Goal: Check status: Check status

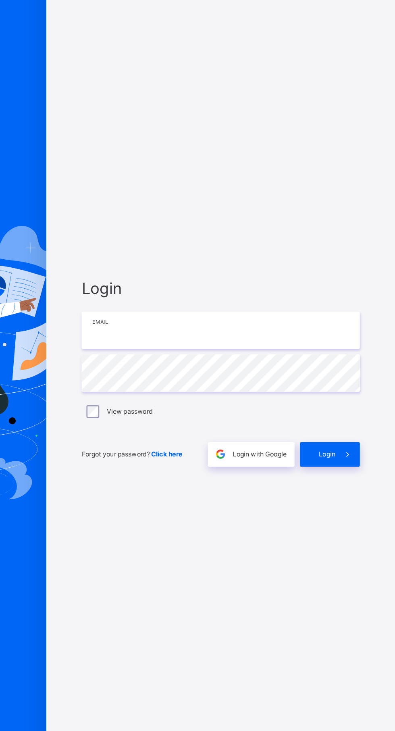
click at [334, 355] on input "email" at bounding box center [264, 341] width 210 height 28
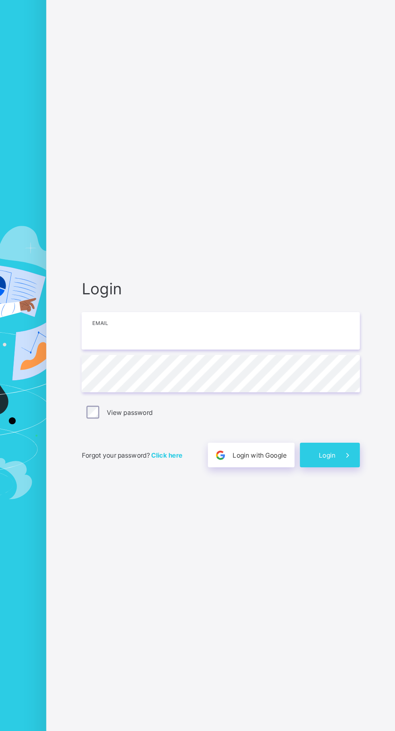
type input "**********"
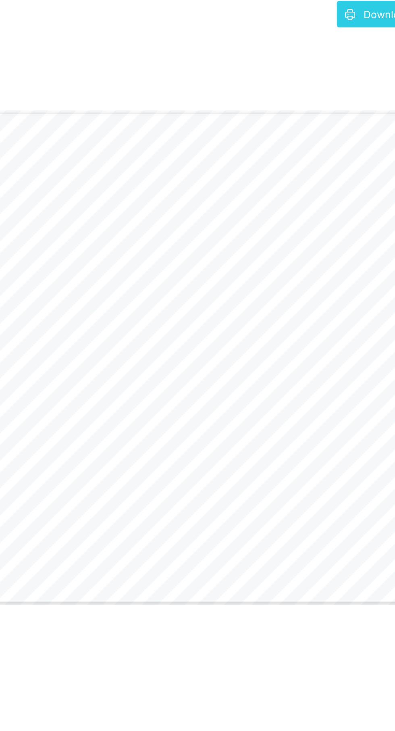
click at [10, 329] on div "School Fees Results Attendance Payment History Invoice History Collectibles Cla…" at bounding box center [48, 381] width 97 height 699
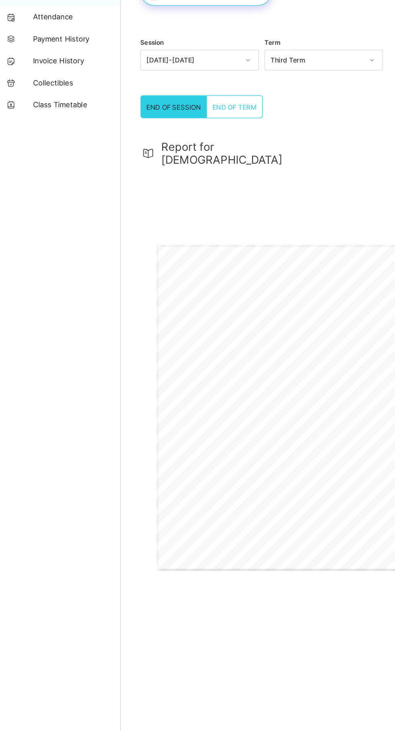
click at [32, 627] on div "School Fees Results Attendance Payment History Invoice History Collectibles Cla…" at bounding box center [48, 381] width 97 height 699
